Goal: Task Accomplishment & Management: Manage account settings

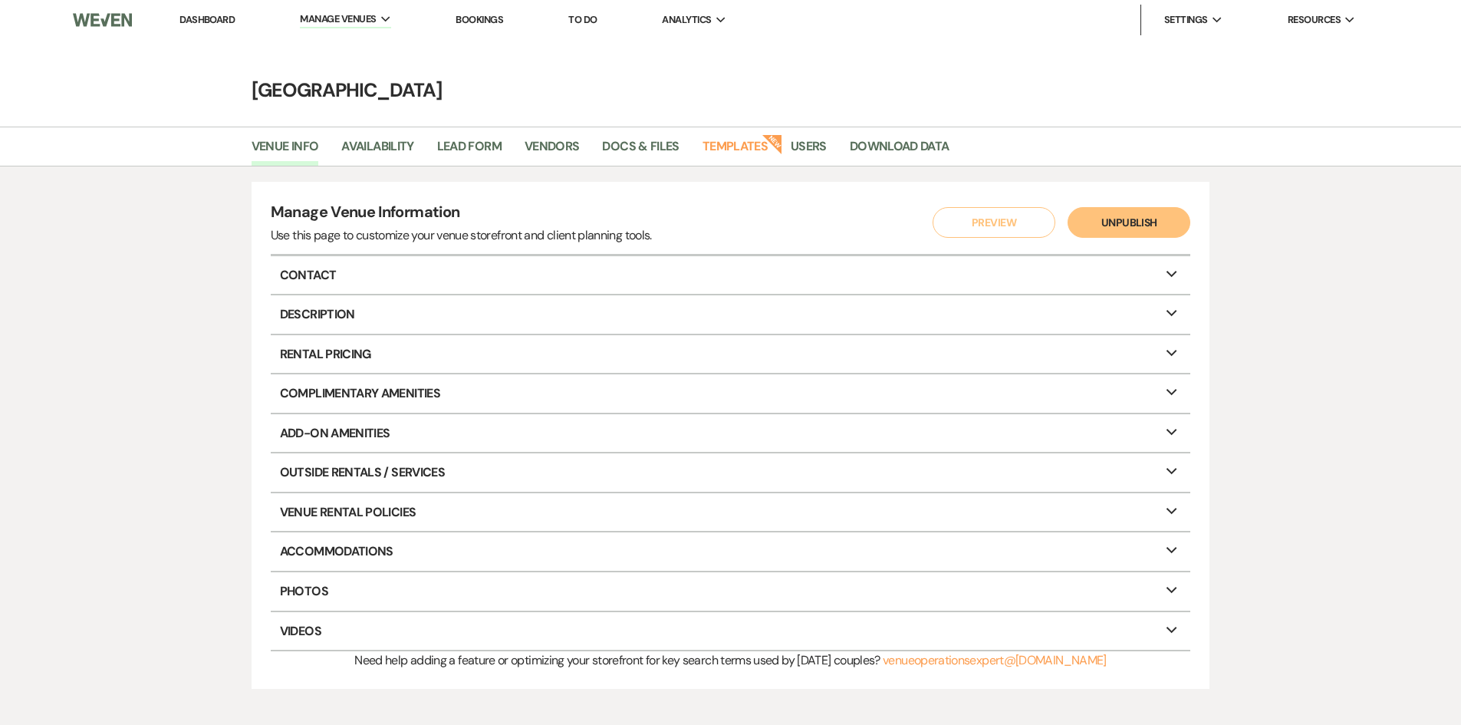
click at [204, 13] on link "Dashboard" at bounding box center [206, 19] width 55 height 13
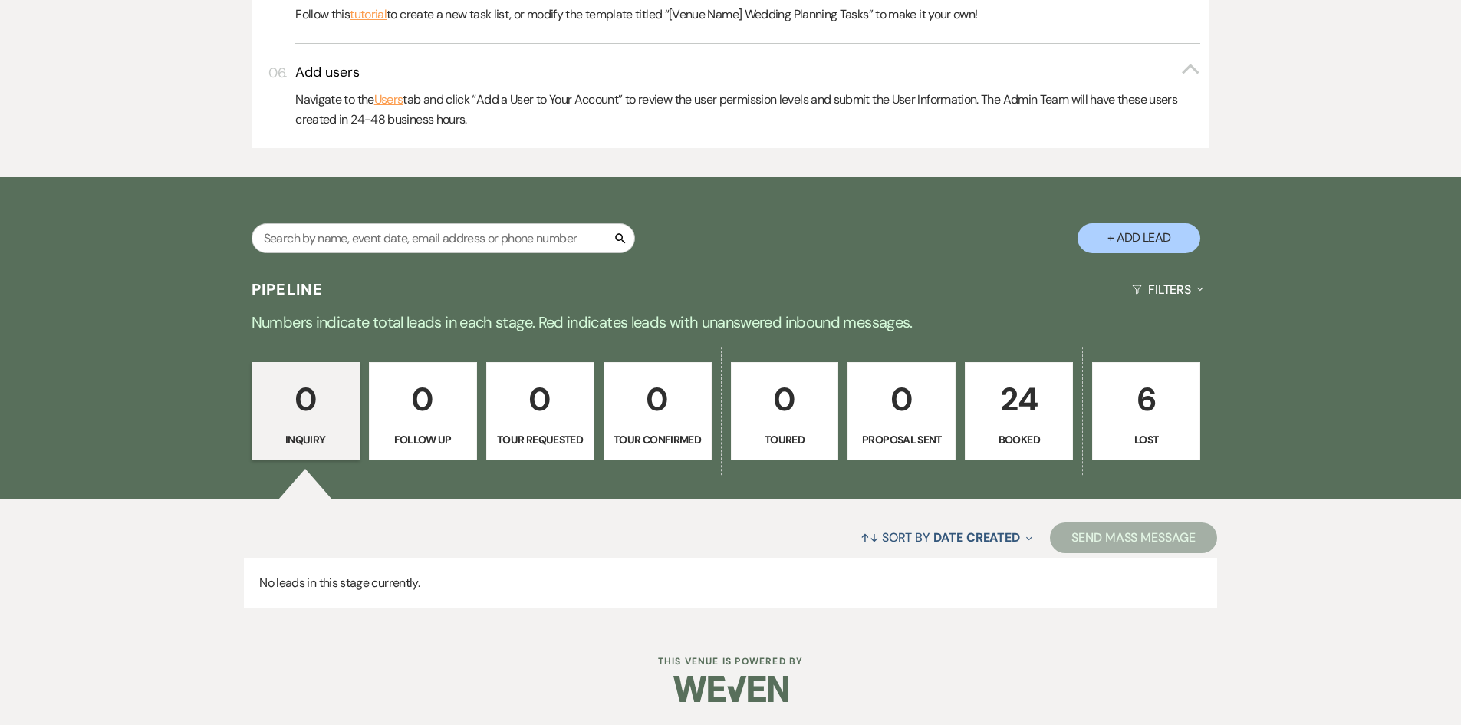
click at [1042, 403] on p "24" at bounding box center [1019, 399] width 88 height 51
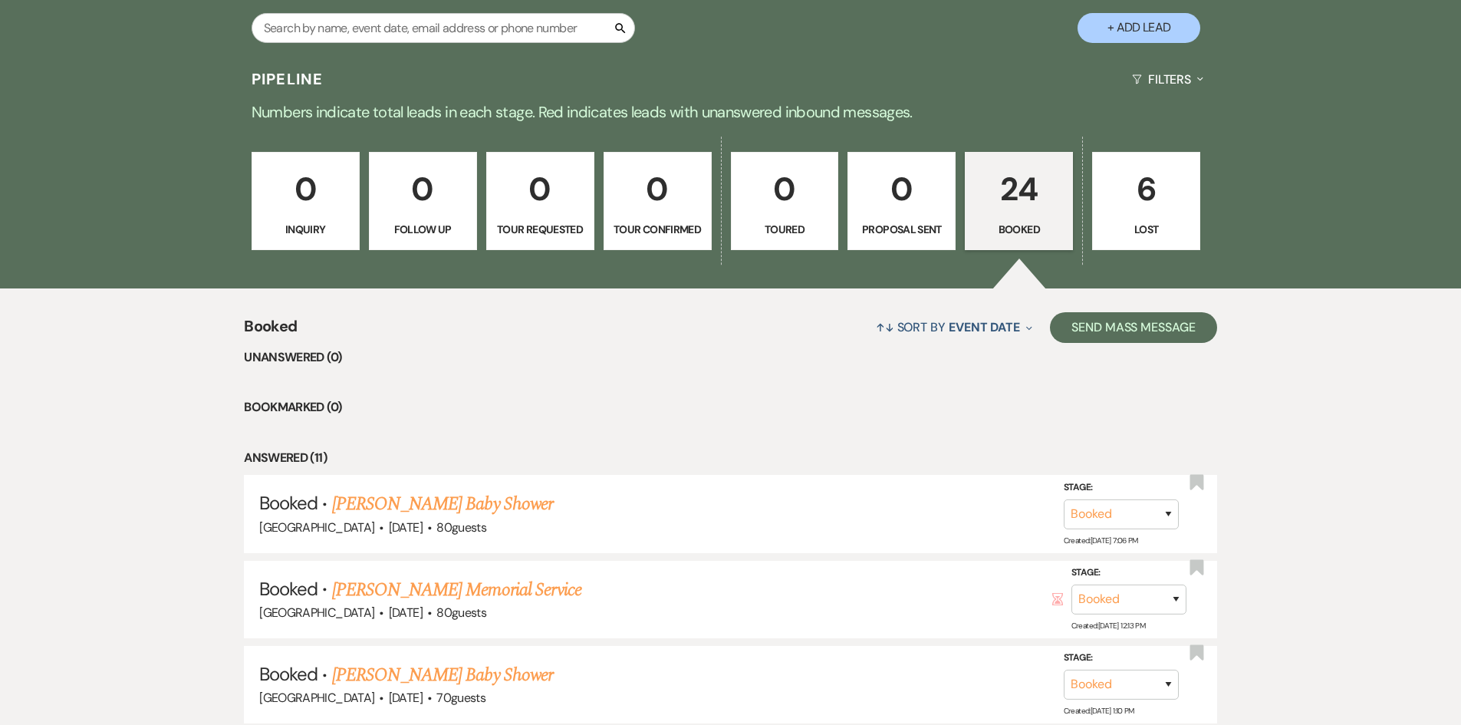
scroll to position [1194, 0]
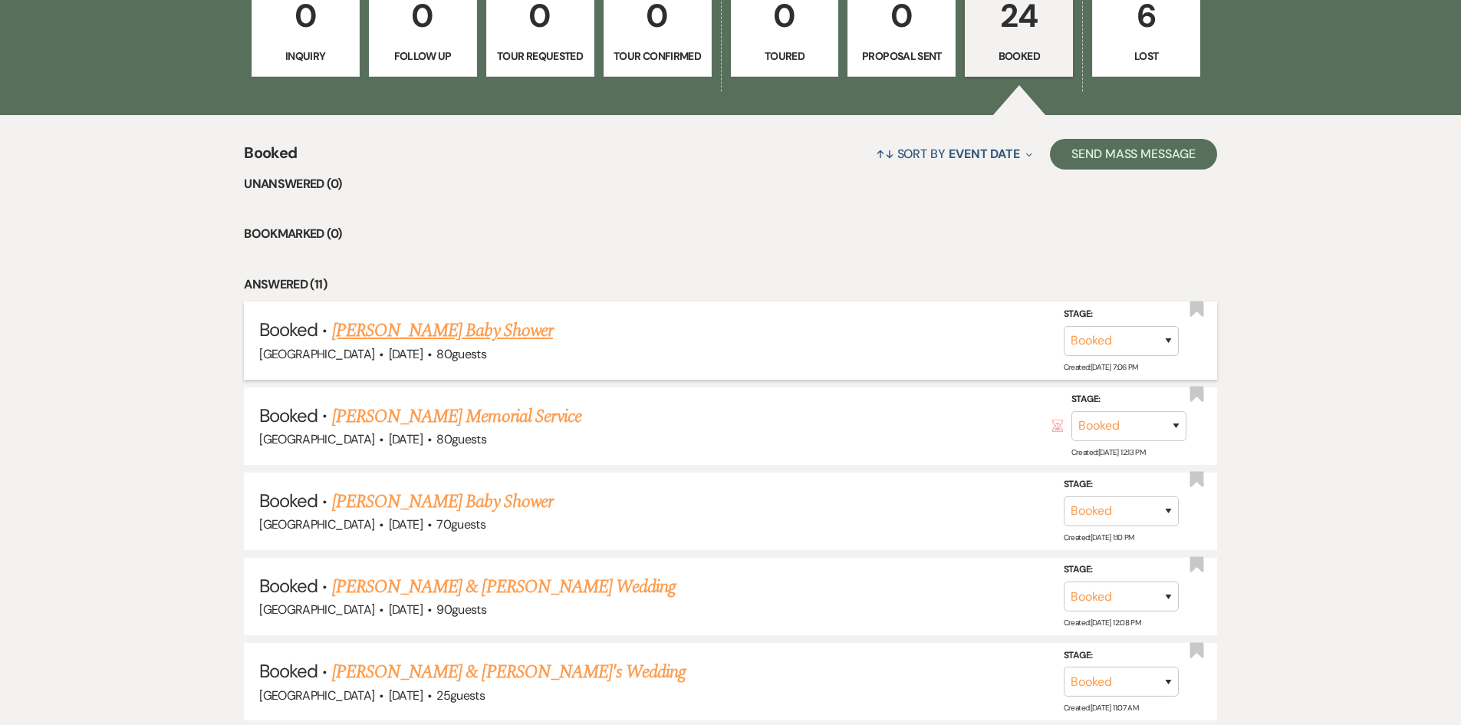
click at [493, 333] on link "[PERSON_NAME] Baby Shower" at bounding box center [442, 331] width 221 height 28
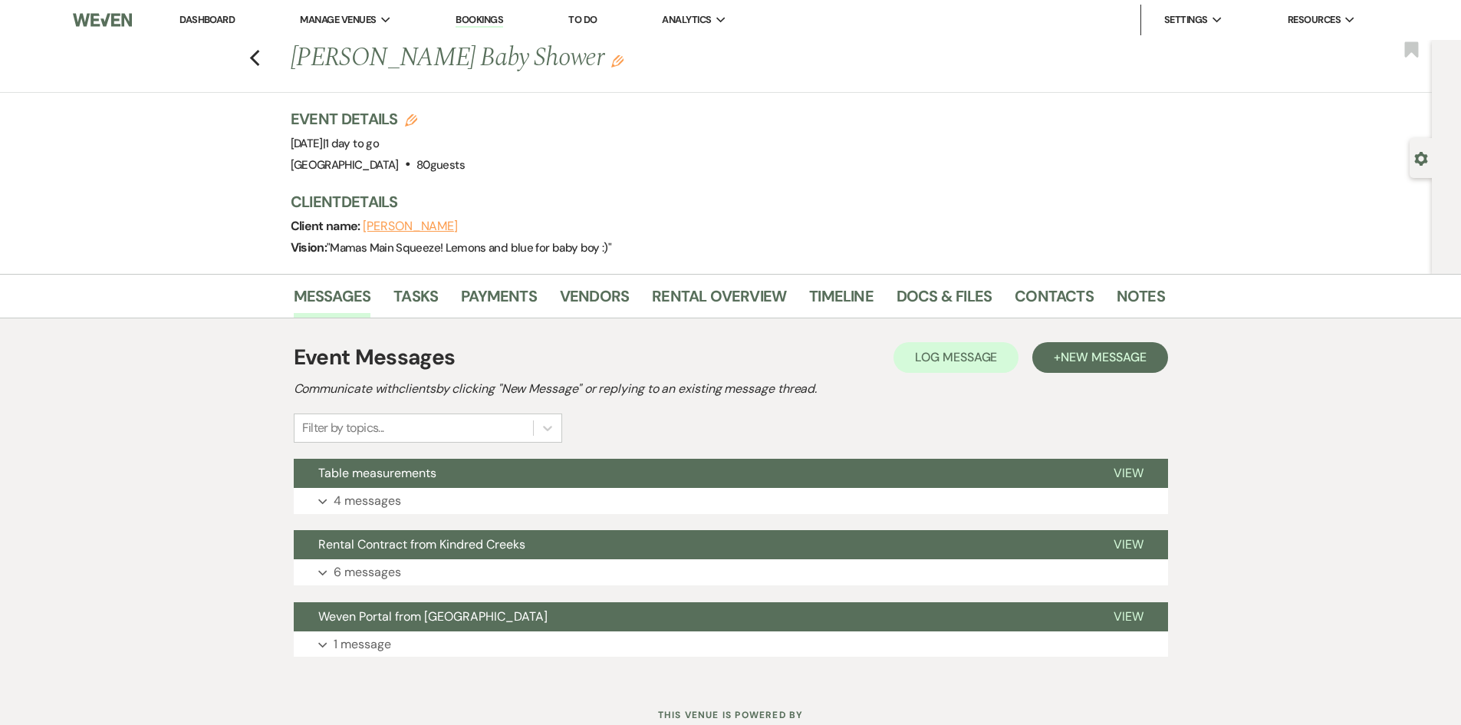
click at [418, 227] on button "[PERSON_NAME]" at bounding box center [410, 226] width 95 height 12
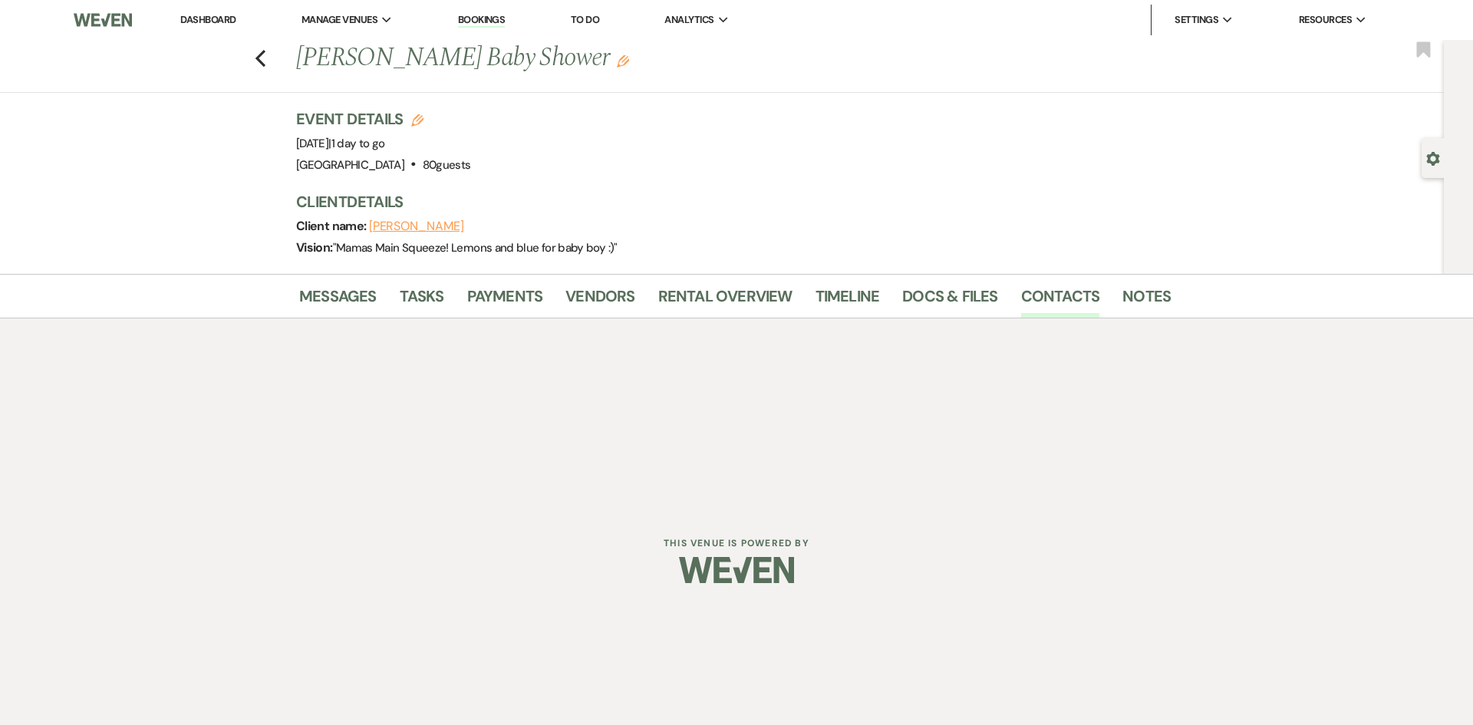
select select "1"
select select "email"
